Goal: Navigation & Orientation: Find specific page/section

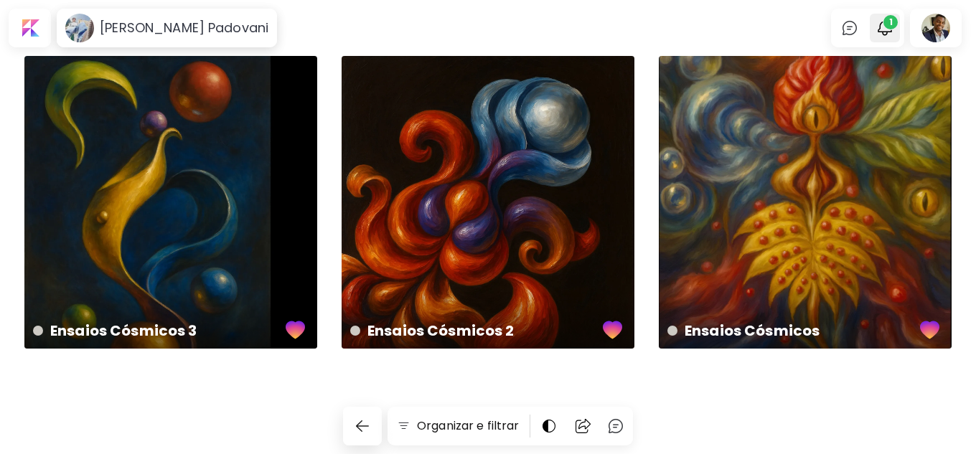
click at [889, 23] on span "1" at bounding box center [891, 22] width 14 height 14
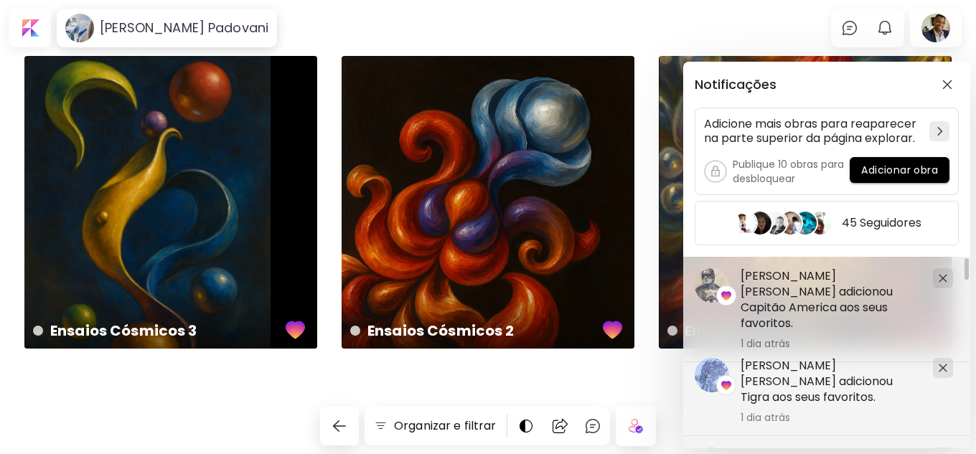
click at [932, 33] on div "Notificações Adicione mais obras para reaparecer na parte superior da página ex…" at bounding box center [488, 227] width 976 height 454
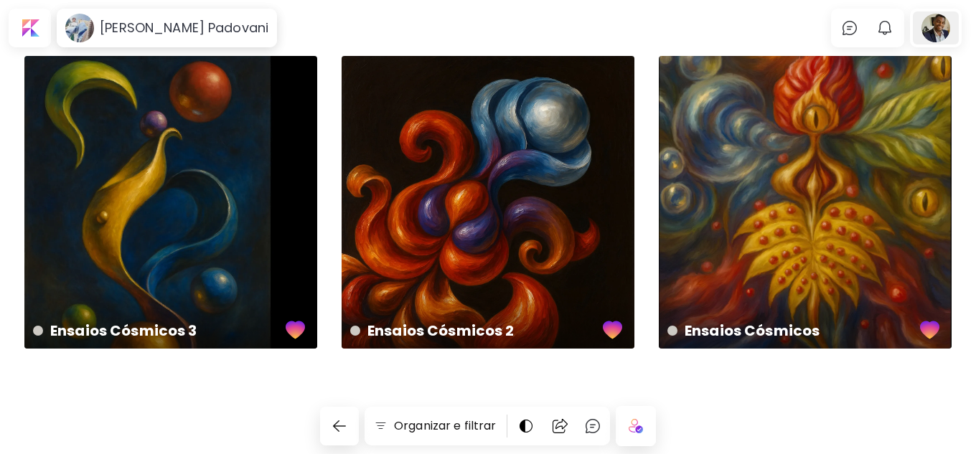
click at [938, 26] on div at bounding box center [936, 27] width 46 height 33
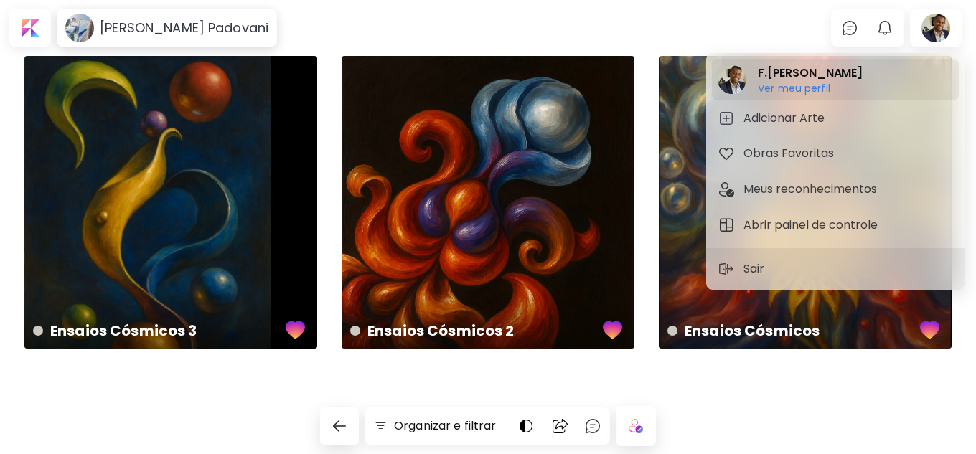
click at [789, 86] on h6 "Ver meu perfil" at bounding box center [810, 88] width 105 height 13
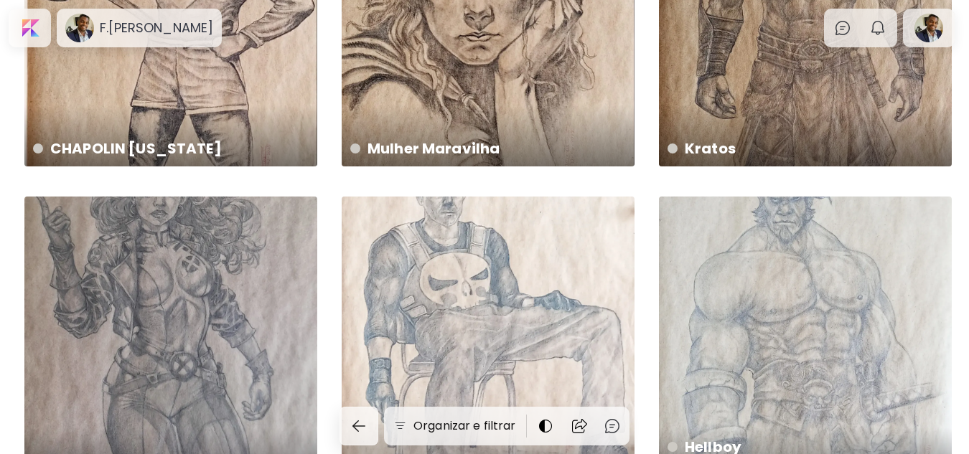
scroll to position [2114, 0]
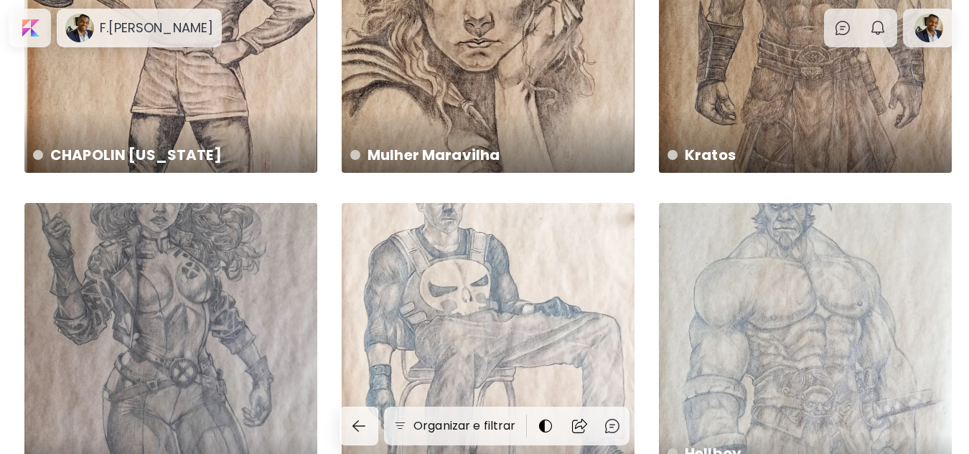
click at [804, 239] on div "Hellboy 29 x 42 cm" at bounding box center [805, 349] width 293 height 293
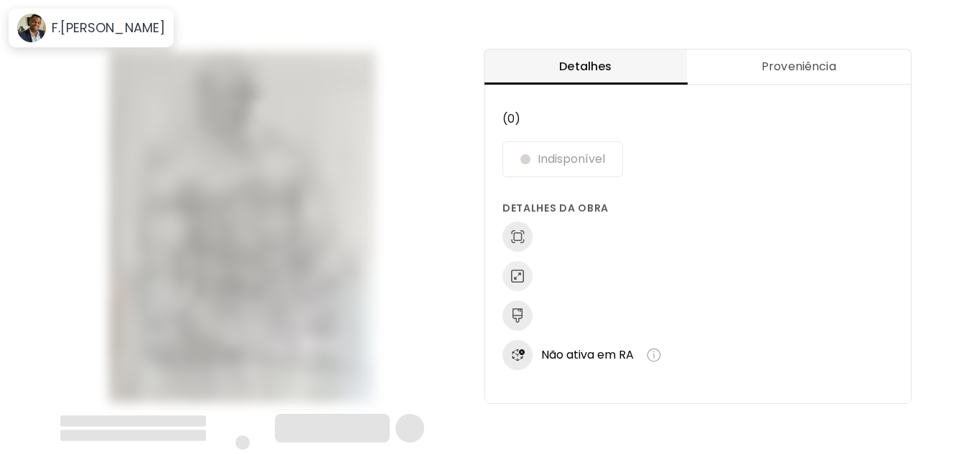
scroll to position [7, 0]
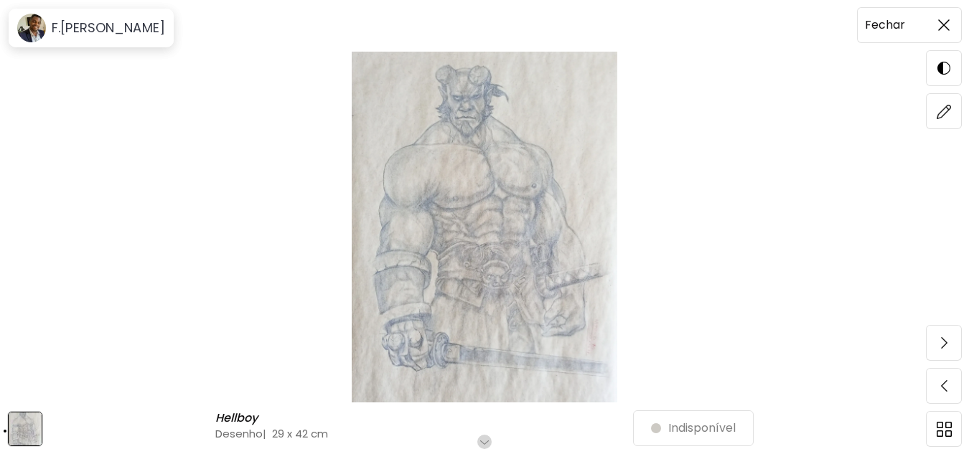
click at [948, 28] on img at bounding box center [943, 24] width 11 height 11
